Goal: Task Accomplishment & Management: Use online tool/utility

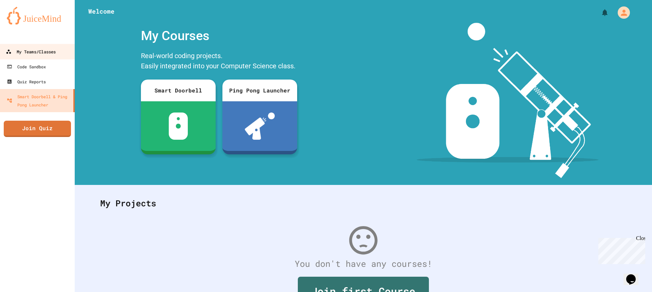
click at [54, 52] on div "My Teams/Classes" at bounding box center [31, 52] width 50 height 8
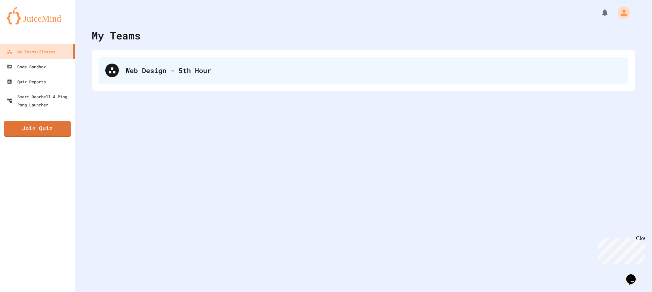
click at [133, 68] on div "Web Design - 5th Hour" at bounding box center [374, 70] width 496 height 10
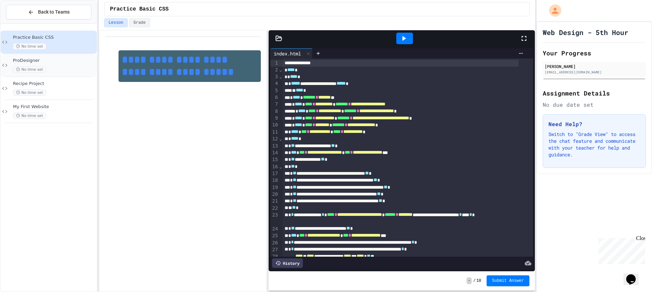
click at [84, 67] on div "No time set" at bounding box center [54, 69] width 82 height 6
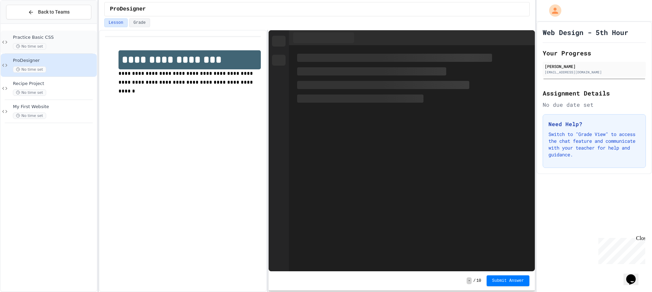
click at [81, 38] on span "Practice Basic CSS" at bounding box center [54, 38] width 82 height 6
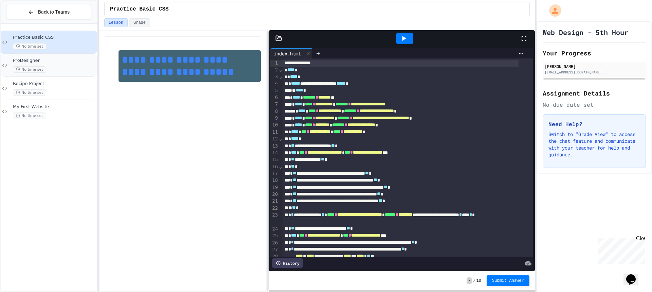
click at [64, 66] on div "No time set" at bounding box center [54, 69] width 82 height 6
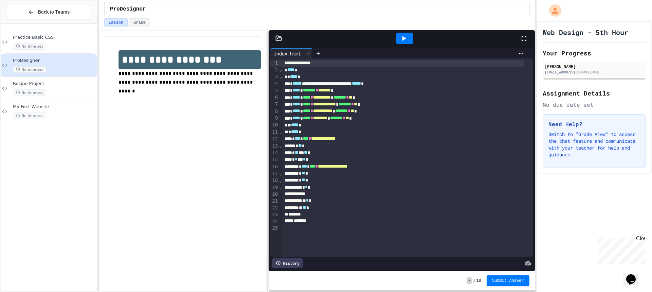
click at [403, 36] on icon at bounding box center [403, 38] width 8 height 8
click at [607, 112] on div "**********" at bounding box center [326, 146] width 652 height 292
click at [321, 56] on div at bounding box center [318, 53] width 11 height 10
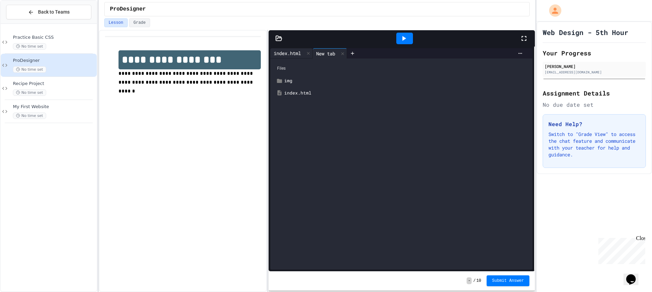
click at [301, 54] on div "index.html" at bounding box center [287, 53] width 34 height 7
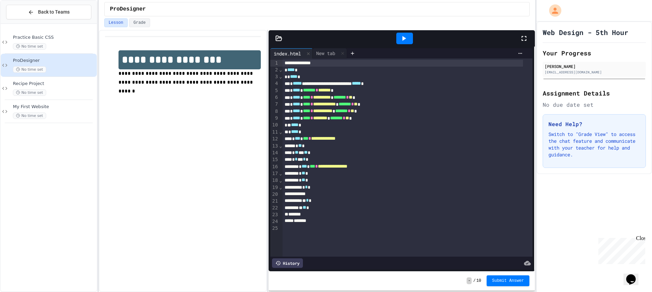
click at [276, 40] on icon at bounding box center [279, 38] width 6 height 5
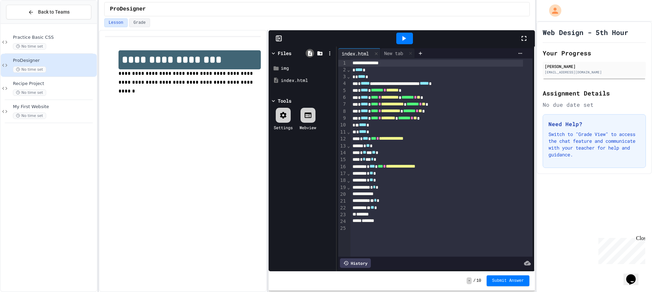
click at [311, 54] on icon at bounding box center [310, 53] width 4 height 5
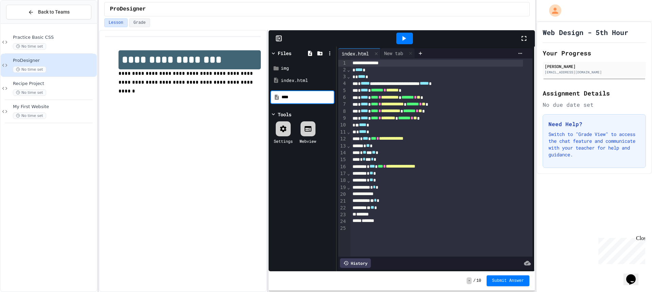
type input "*****"
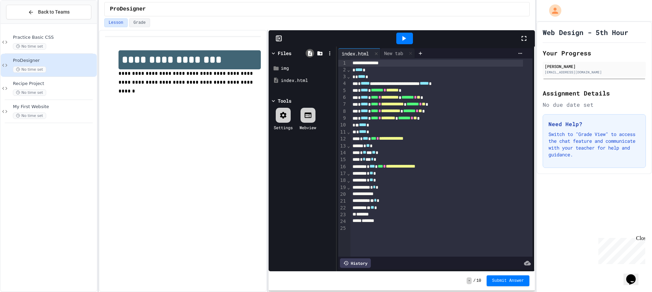
click at [307, 51] on icon at bounding box center [310, 53] width 6 height 6
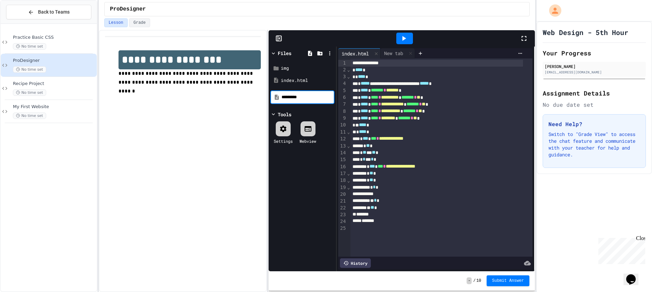
type input "*********"
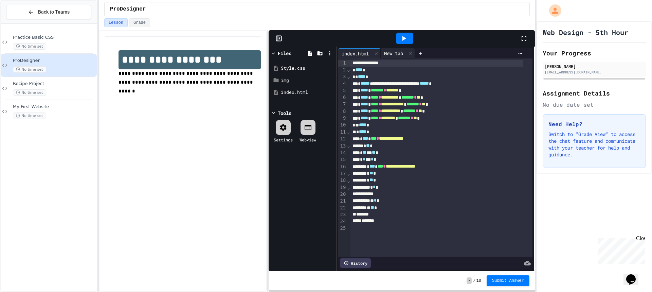
click at [396, 52] on div "New tab" at bounding box center [393, 53] width 26 height 7
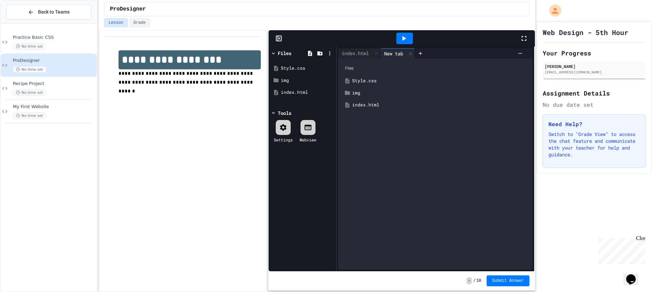
click at [371, 79] on div "Style.css" at bounding box center [440, 80] width 176 height 7
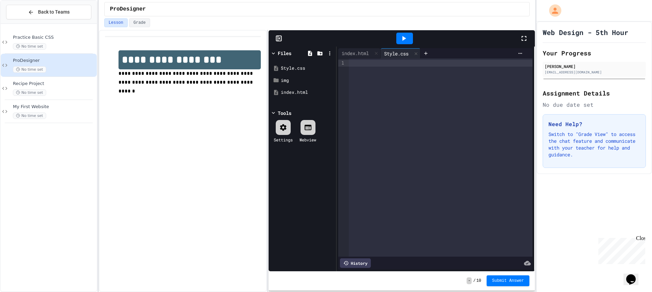
click at [367, 64] on div at bounding box center [441, 63] width 184 height 7
click at [422, 63] on div "**********" at bounding box center [435, 63] width 173 height 7
click at [470, 61] on div "**********" at bounding box center [435, 63] width 173 height 7
click at [359, 63] on div at bounding box center [441, 63] width 184 height 7
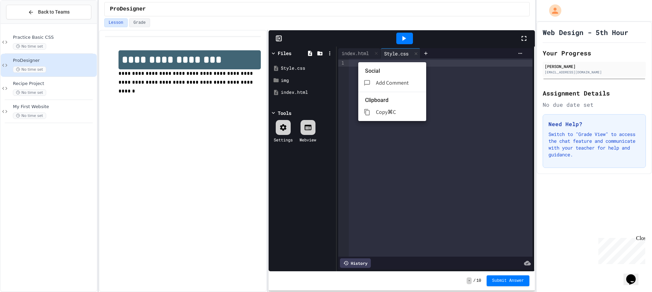
click at [384, 108] on span "Copy" at bounding box center [382, 111] width 12 height 7
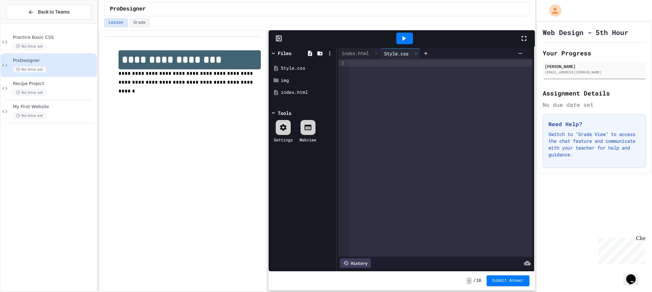
click at [369, 63] on div at bounding box center [441, 63] width 184 height 7
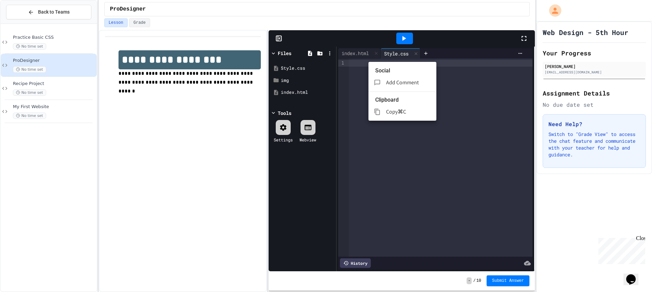
click at [369, 111] on div at bounding box center [326, 146] width 652 height 292
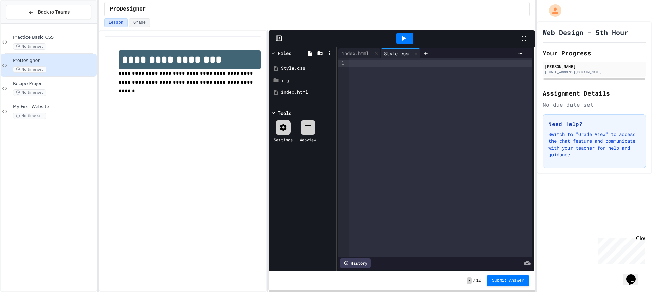
click at [371, 67] on div at bounding box center [441, 157] width 184 height 198
click at [41, 92] on span "No time set" at bounding box center [29, 92] width 33 height 6
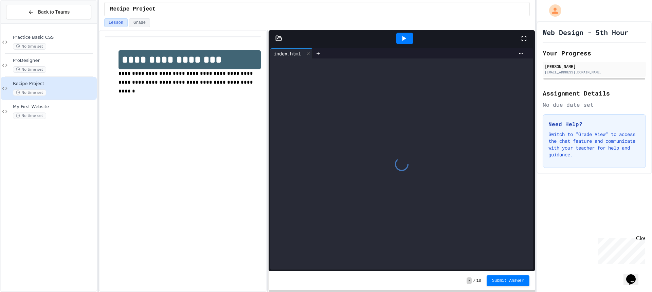
click at [54, 104] on span "My First Website" at bounding box center [54, 107] width 82 height 6
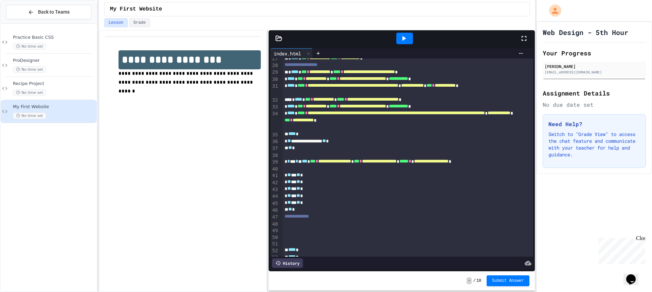
scroll to position [233, 0]
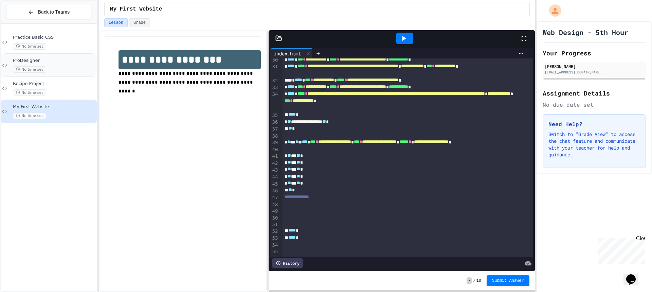
click at [41, 61] on span "ProDesigner" at bounding box center [54, 61] width 82 height 6
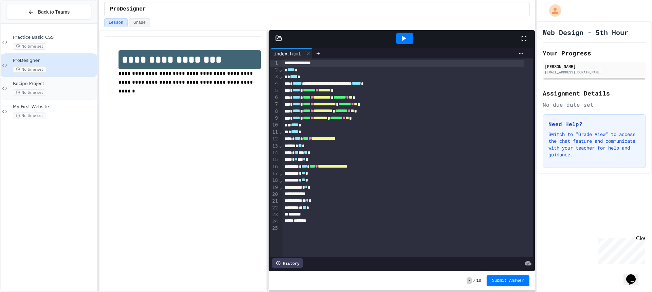
click at [79, 80] on div "Recipe Project No time set" at bounding box center [49, 88] width 96 height 23
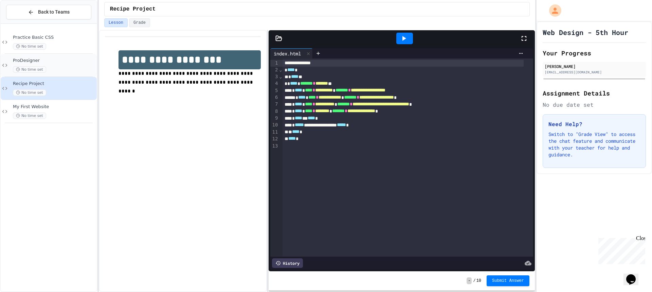
click at [24, 66] on div "ProDesigner No time set" at bounding box center [54, 65] width 82 height 15
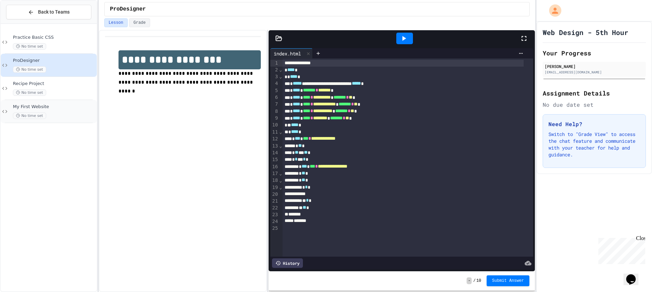
click at [51, 113] on div "No time set" at bounding box center [54, 115] width 82 height 6
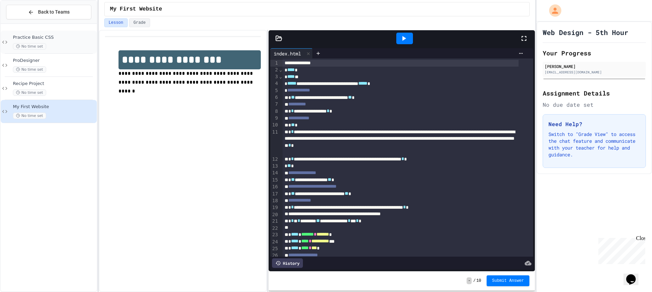
click at [12, 41] on div "Practice Basic CSS No time set" at bounding box center [49, 42] width 96 height 23
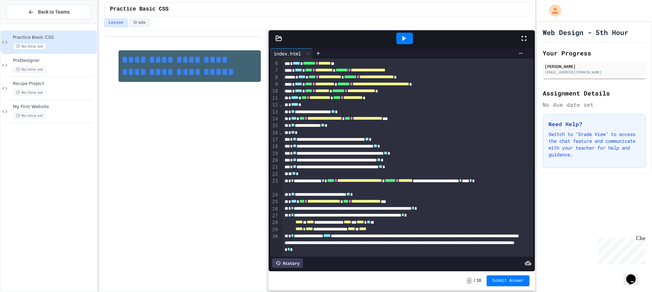
scroll to position [97, 0]
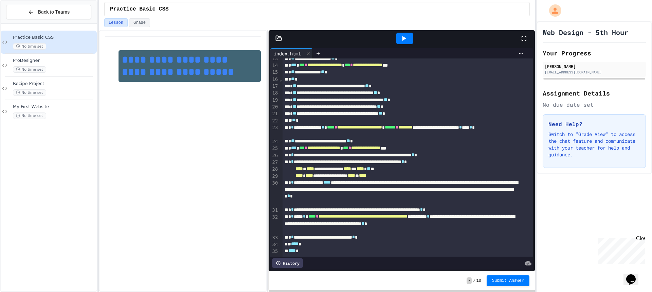
click at [199, 67] on link "**********" at bounding box center [178, 66] width 112 height 22
click at [54, 74] on div "ProDesigner No time set" at bounding box center [49, 65] width 96 height 23
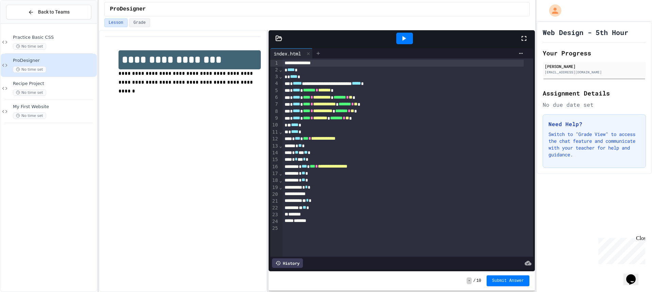
click at [320, 53] on icon at bounding box center [318, 53] width 3 height 3
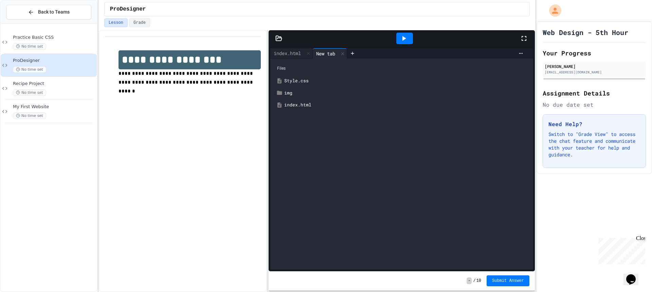
click at [301, 80] on div "Style.css" at bounding box center [406, 80] width 244 height 7
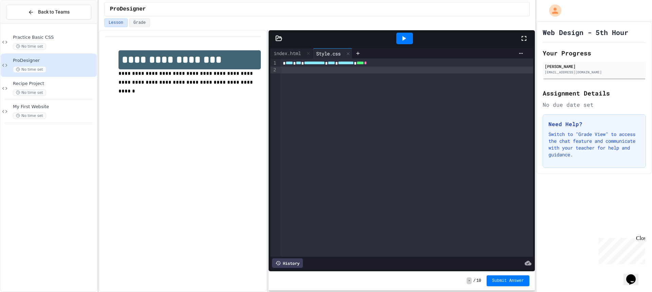
click at [292, 71] on div at bounding box center [407, 70] width 252 height 7
click at [289, 81] on div "**********" at bounding box center [407, 157] width 252 height 198
click at [50, 88] on div "Recipe Project No time set" at bounding box center [54, 88] width 82 height 15
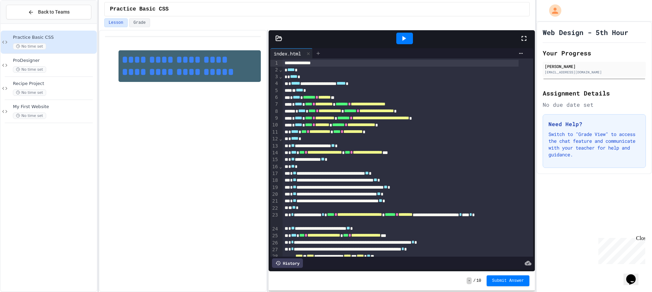
click at [323, 54] on div at bounding box center [318, 53] width 11 height 10
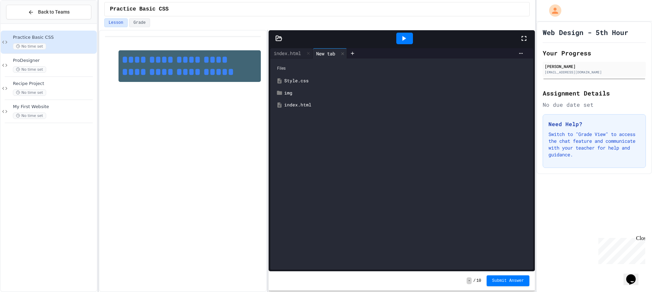
click at [302, 79] on div "Style.css" at bounding box center [406, 80] width 244 height 7
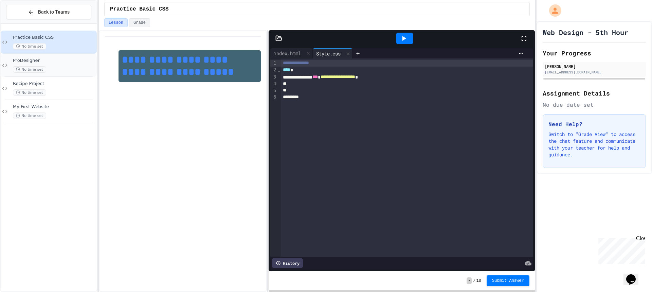
click at [84, 64] on div "ProDesigner No time set" at bounding box center [54, 65] width 82 height 15
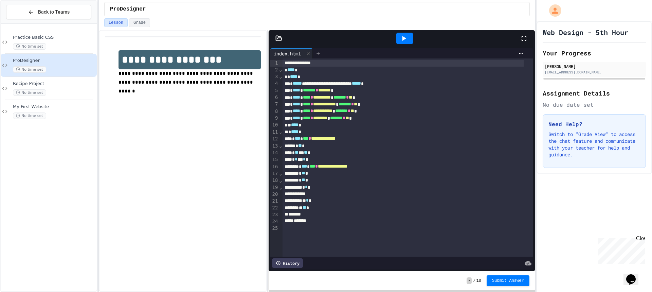
click at [320, 53] on icon at bounding box center [317, 53] width 5 height 5
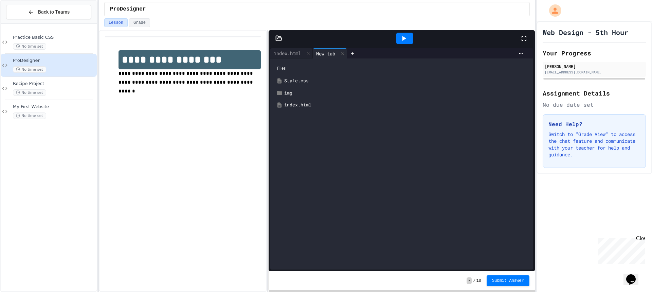
click at [302, 81] on div "Style.css" at bounding box center [406, 80] width 244 height 7
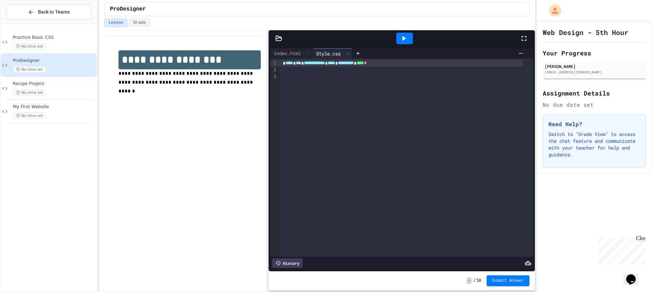
drag, startPoint x: 282, startPoint y: 75, endPoint x: 282, endPoint y: 70, distance: 5.8
click at [282, 73] on div at bounding box center [407, 76] width 252 height 7
